Goal: Information Seeking & Learning: Learn about a topic

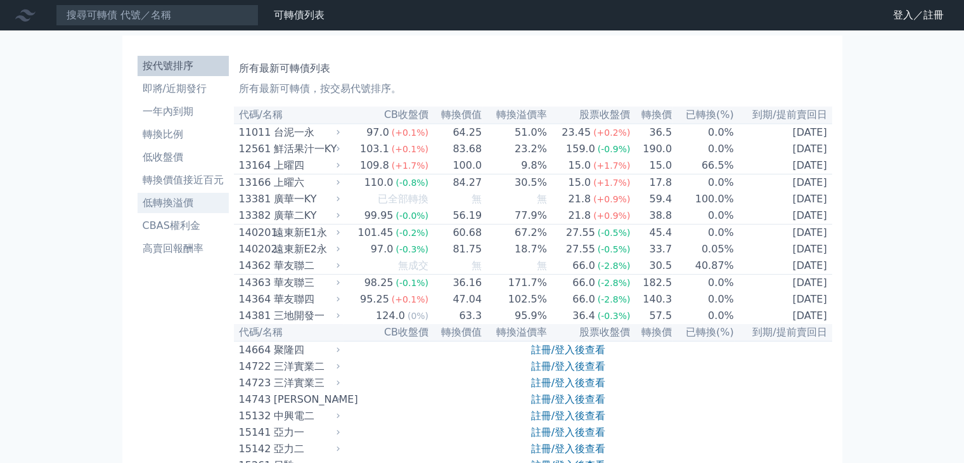
click at [192, 201] on li "低轉換溢價" at bounding box center [183, 202] width 91 height 15
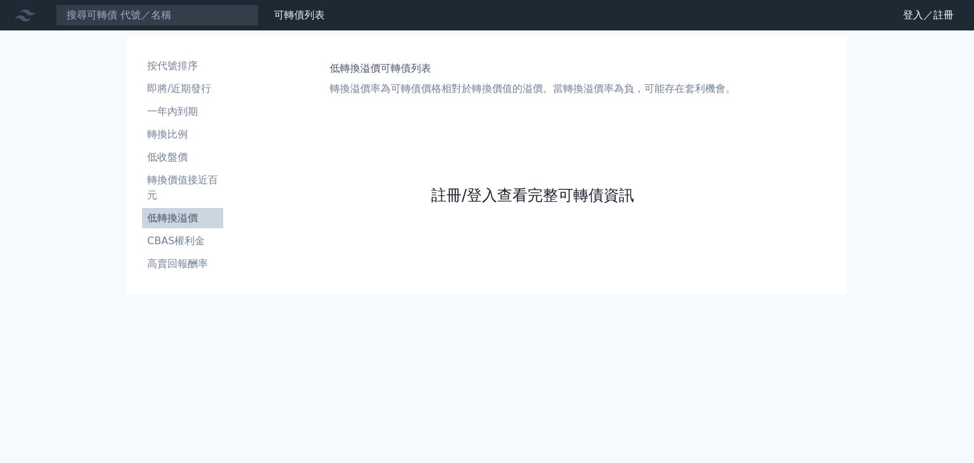
click at [484, 193] on link "註冊/登入查看完整可轉債資訊" at bounding box center [532, 195] width 203 height 20
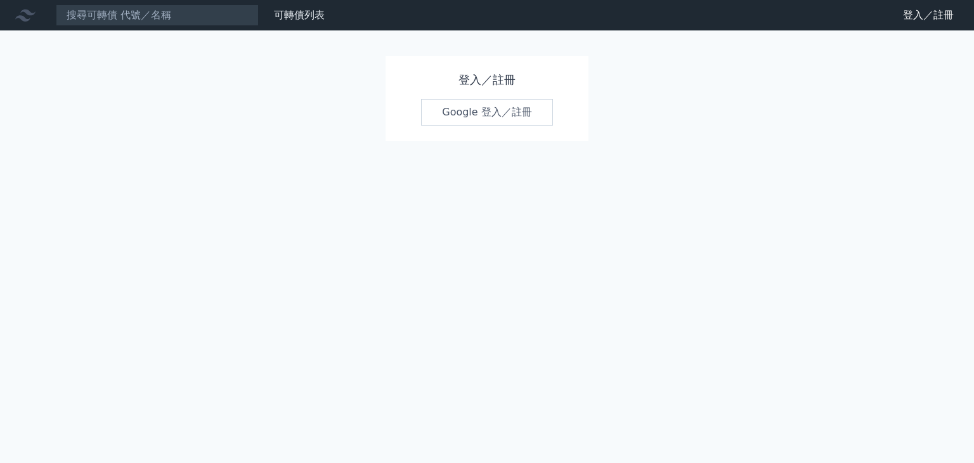
click at [469, 107] on link "Google 登入／註冊" at bounding box center [487, 112] width 132 height 27
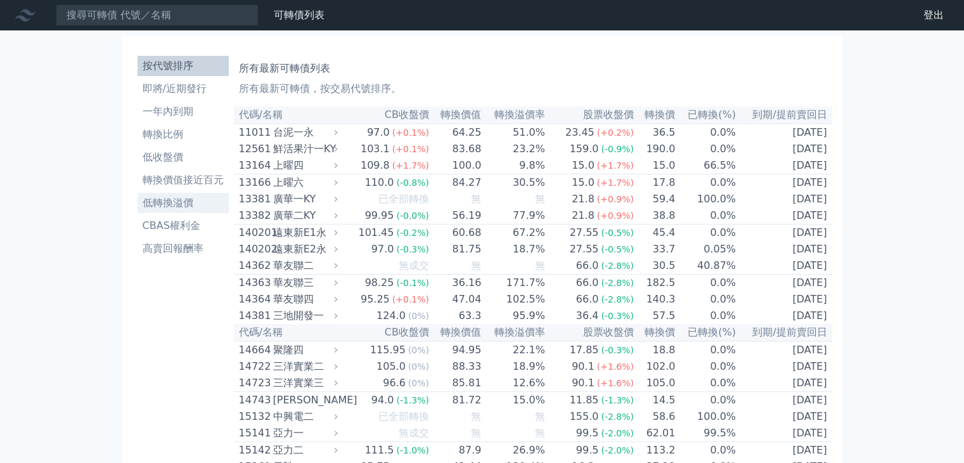
click at [186, 197] on li "低轉換溢價" at bounding box center [183, 202] width 91 height 15
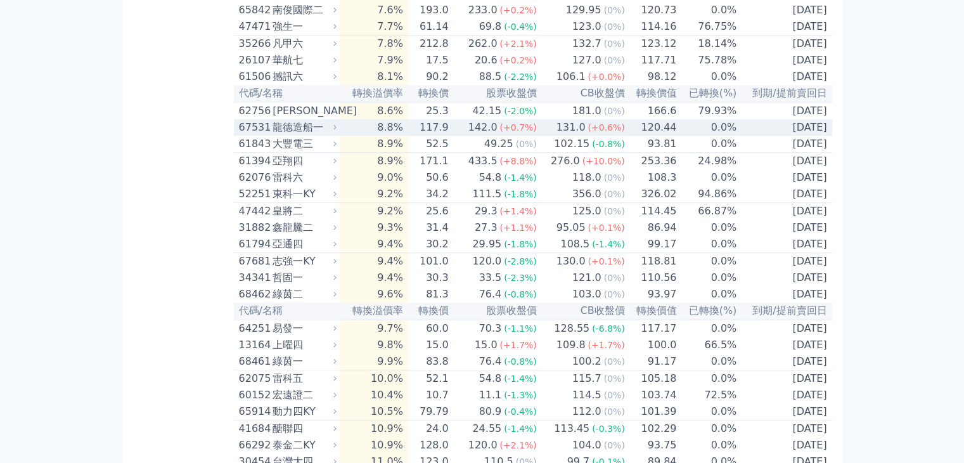
scroll to position [1395, 0]
